Goal: Navigation & Orientation: Find specific page/section

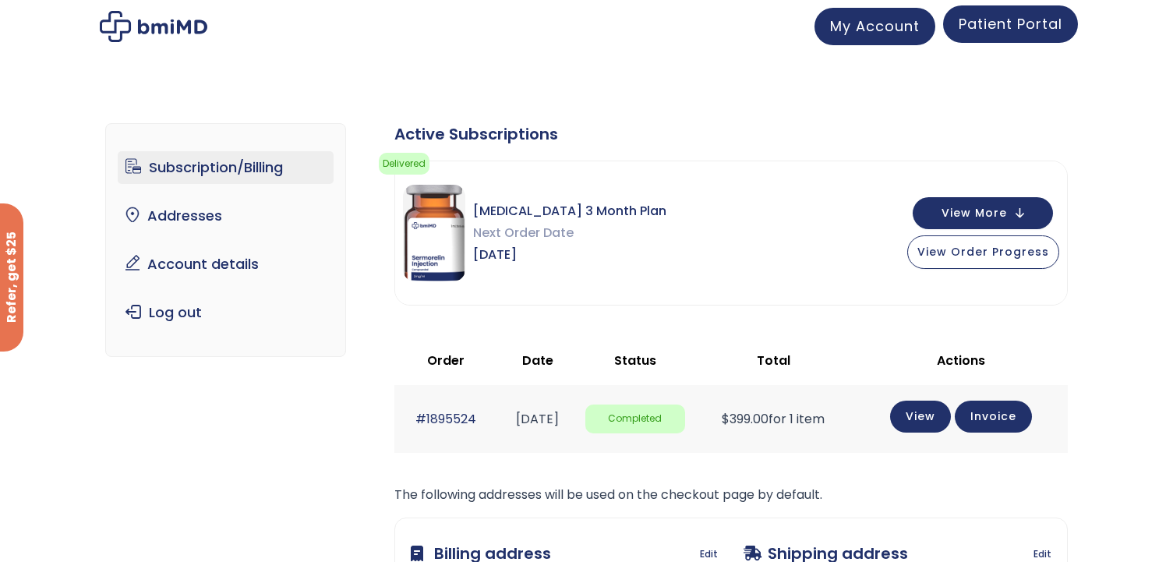
click at [1000, 23] on span "Patient Portal" at bounding box center [1010, 23] width 104 height 19
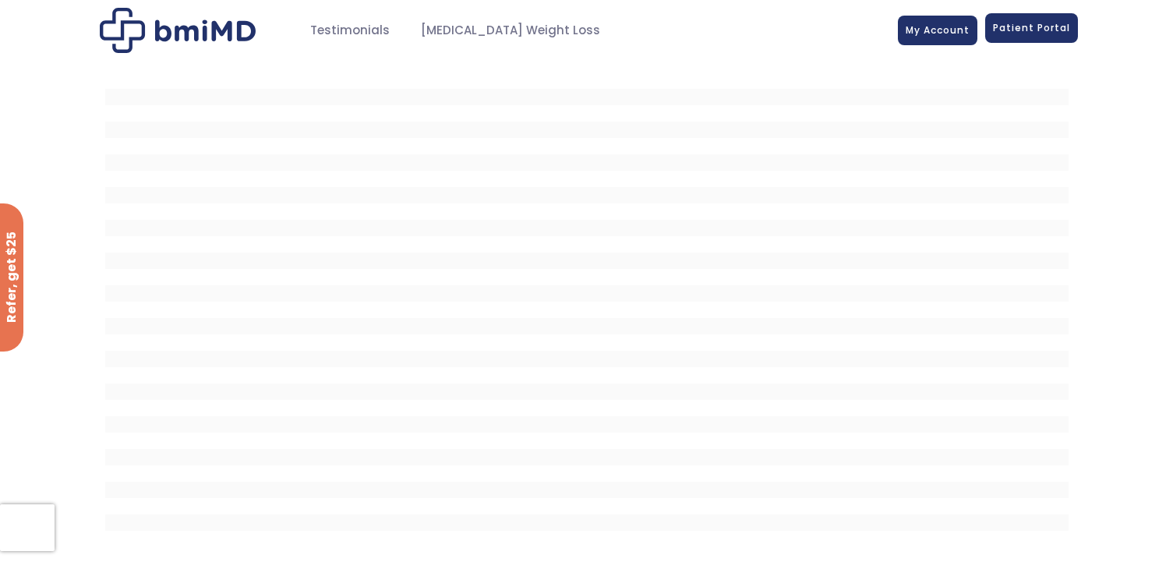
click at [1046, 25] on span "Patient Portal" at bounding box center [1031, 27] width 77 height 13
